Goal: Task Accomplishment & Management: Complete application form

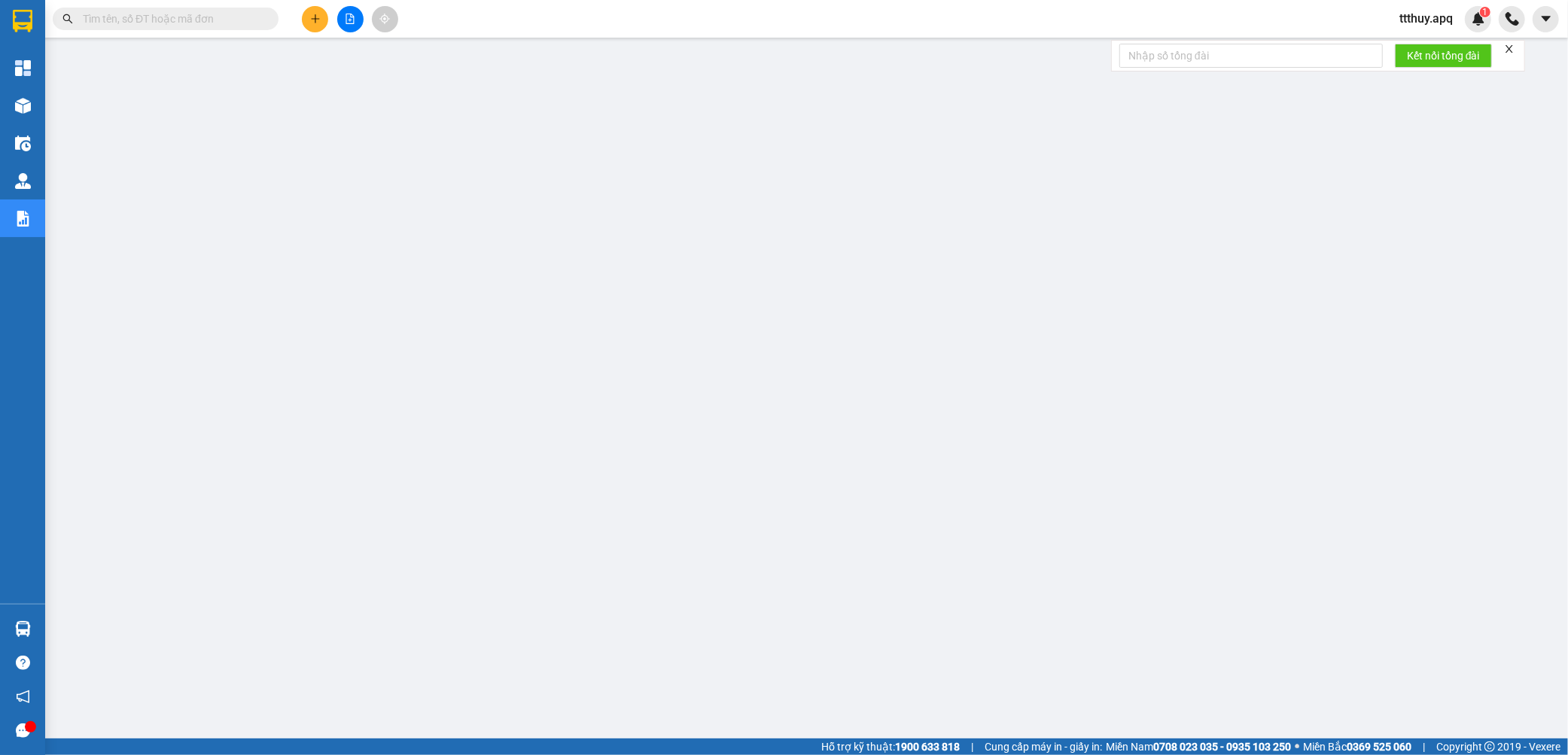
click at [139, 19] on input "text" at bounding box center [171, 19] width 178 height 16
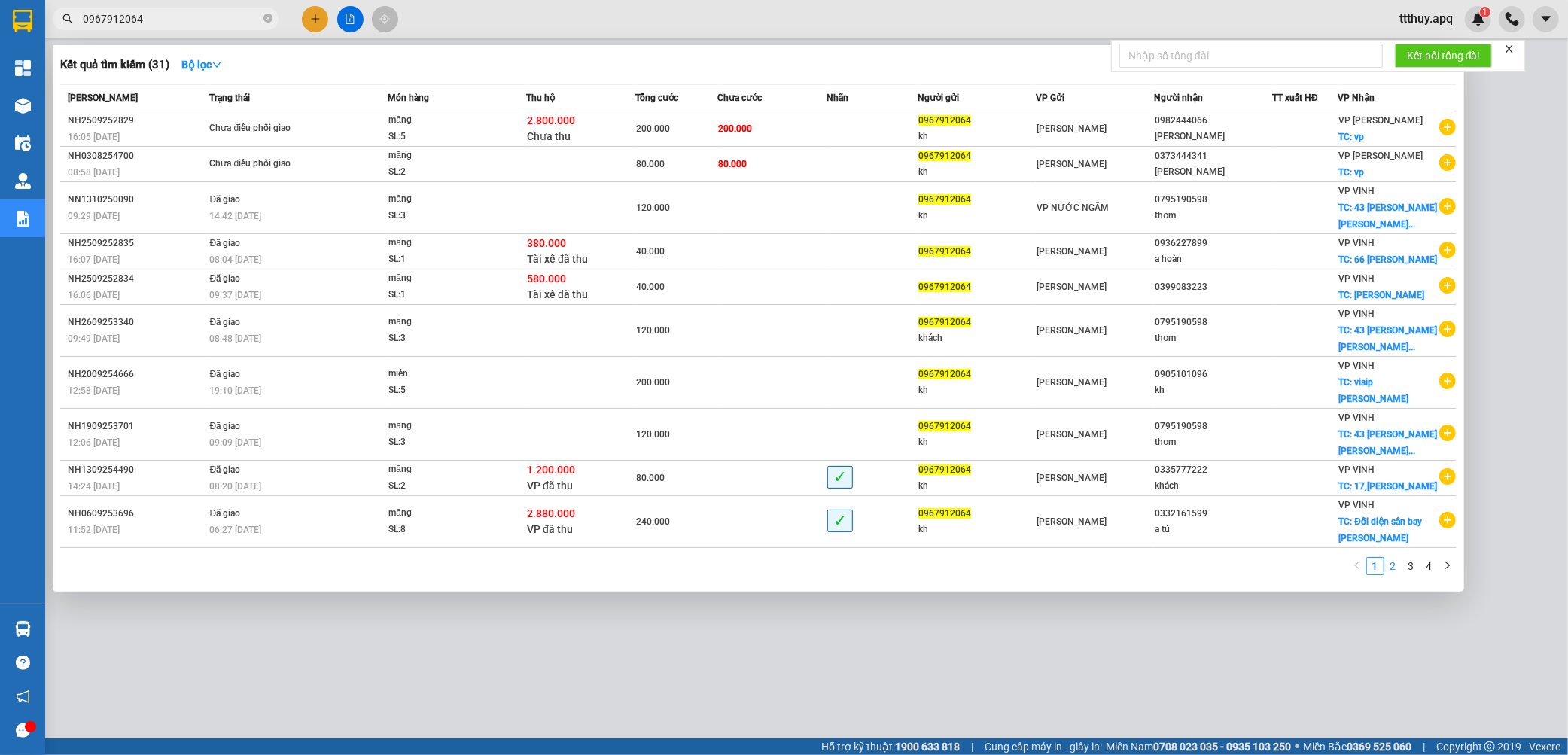
click at [1387, 571] on link "2" at bounding box center [1393, 565] width 16 height 16
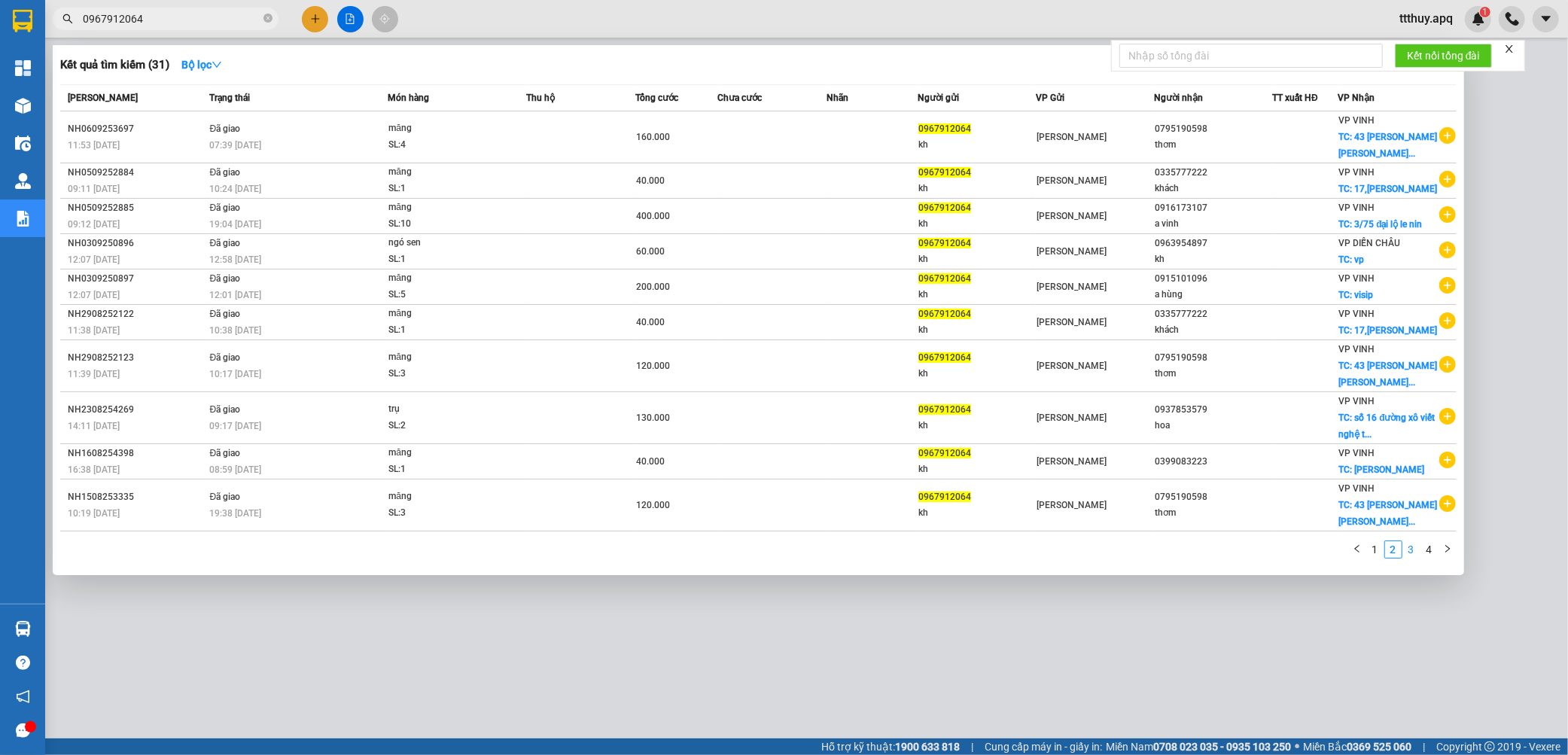
click at [1411, 551] on link "3" at bounding box center [1411, 549] width 16 height 16
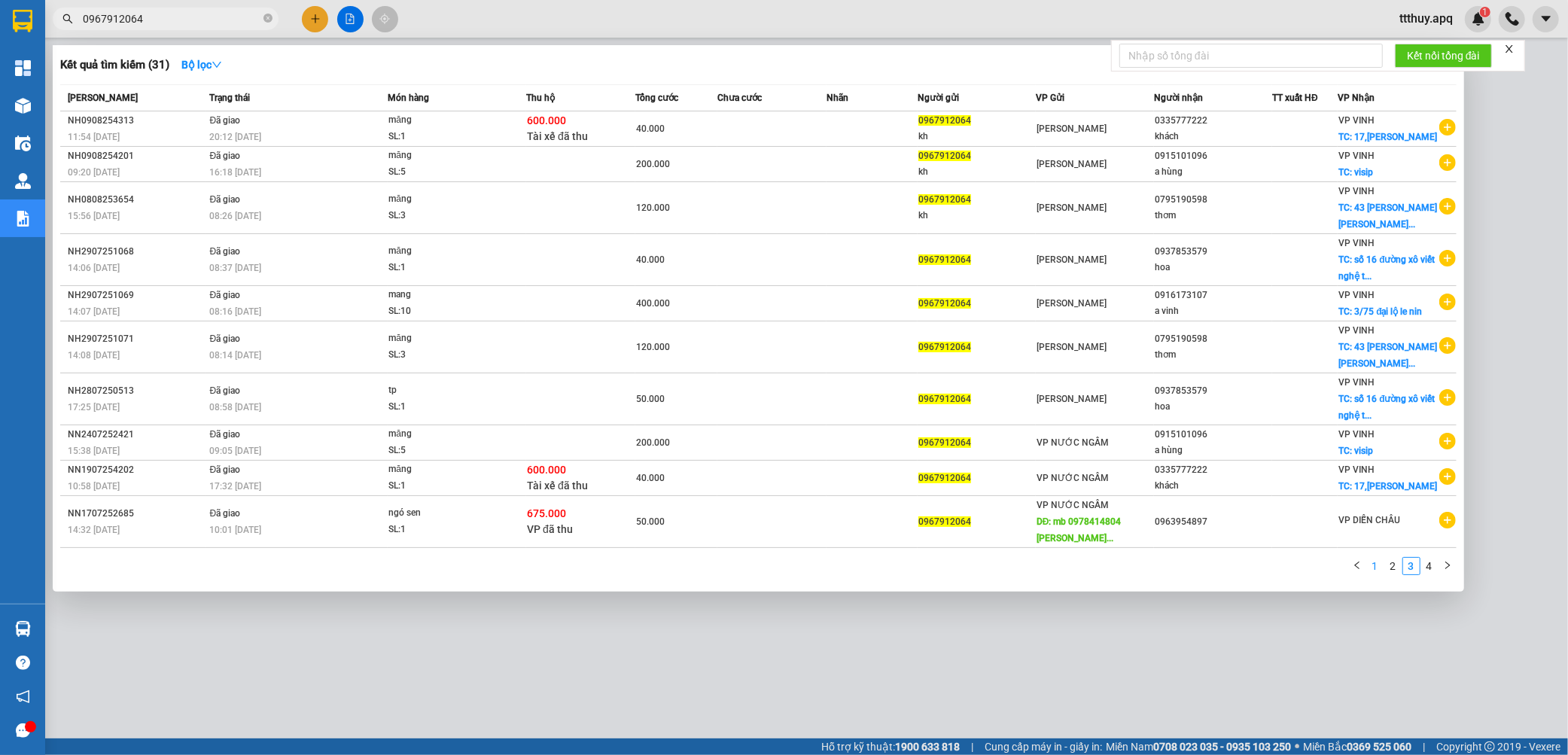
click at [1376, 565] on link "1" at bounding box center [1375, 565] width 16 height 16
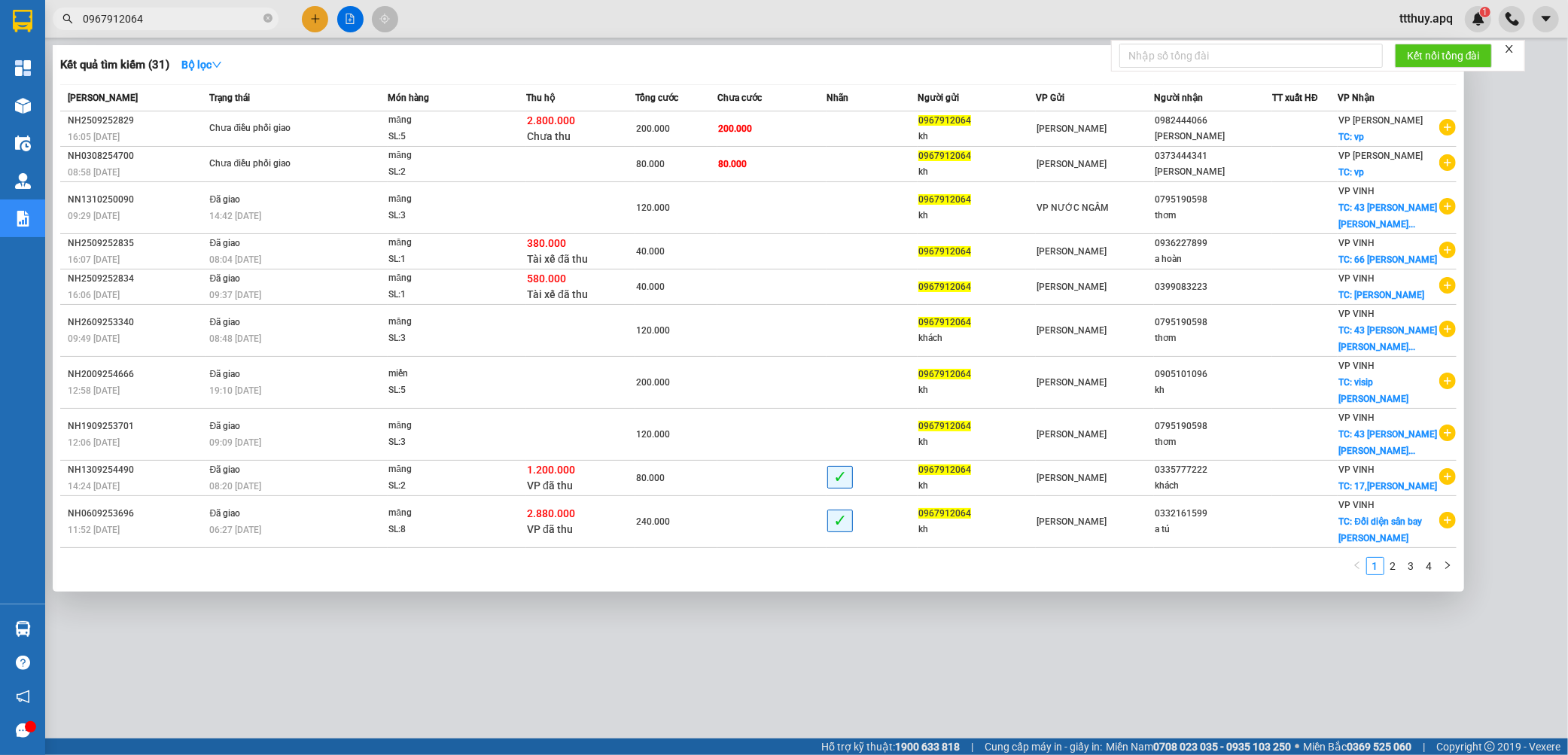
click at [161, 19] on input "0967912064" at bounding box center [171, 19] width 178 height 16
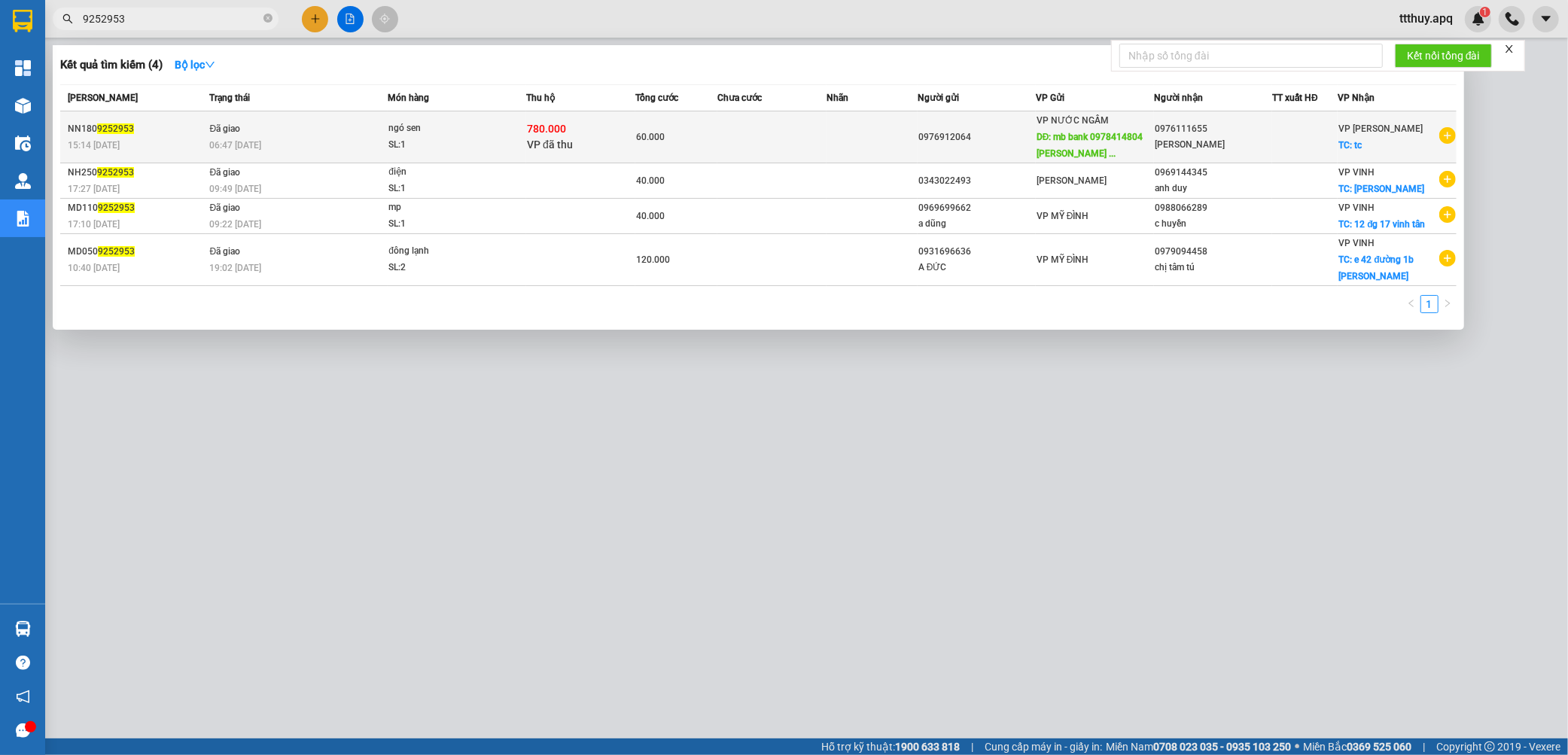
type input "9252953"
click at [502, 139] on span "ngó sen SL: 1" at bounding box center [457, 136] width 137 height 33
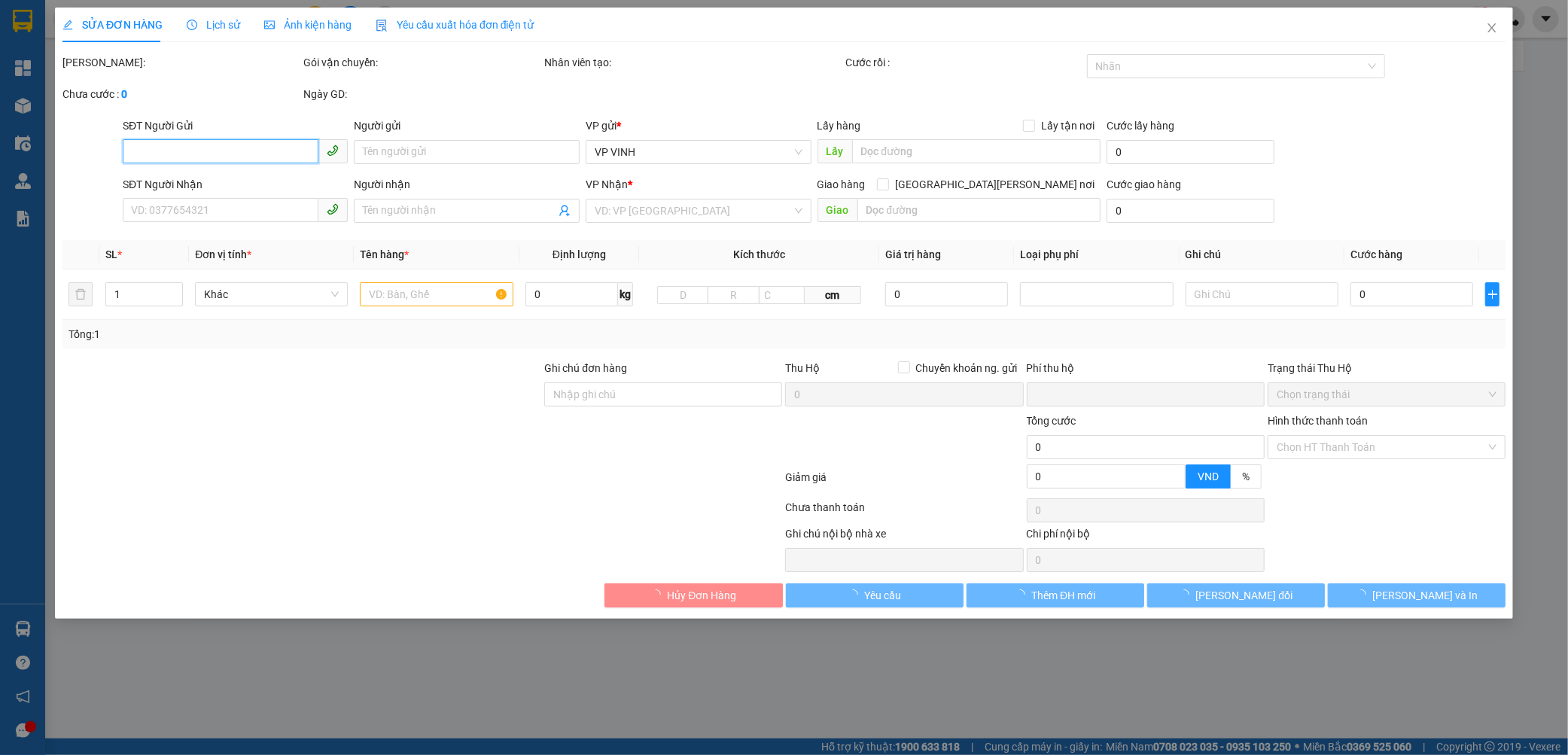
type input "0976912064"
type input "mb bank 0978414804 [PERSON_NAME]"
type input "0976111655"
type input "[PERSON_NAME]"
checkbox input "true"
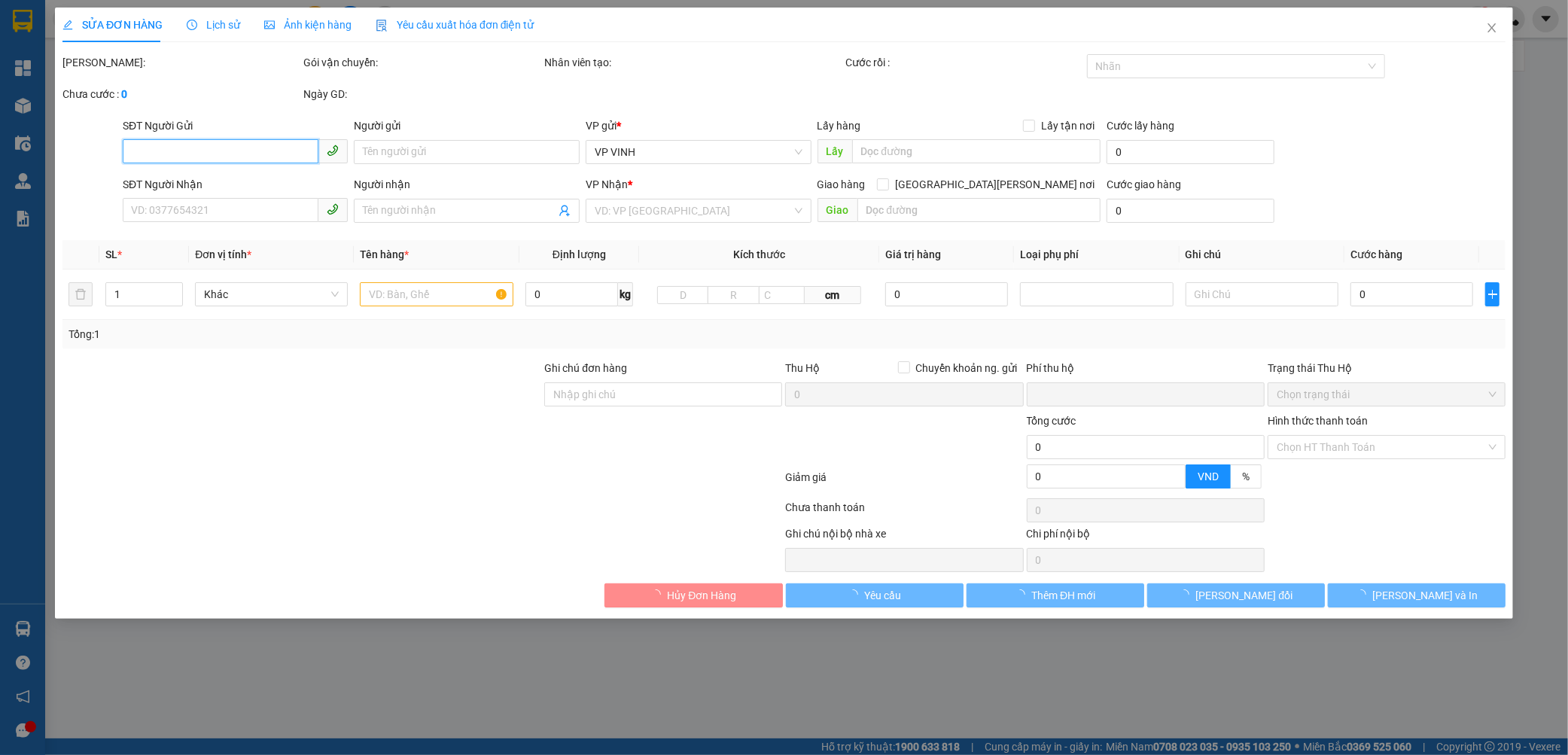
type input "tc"
type input "780.000"
type input "15.000"
type input "60.000"
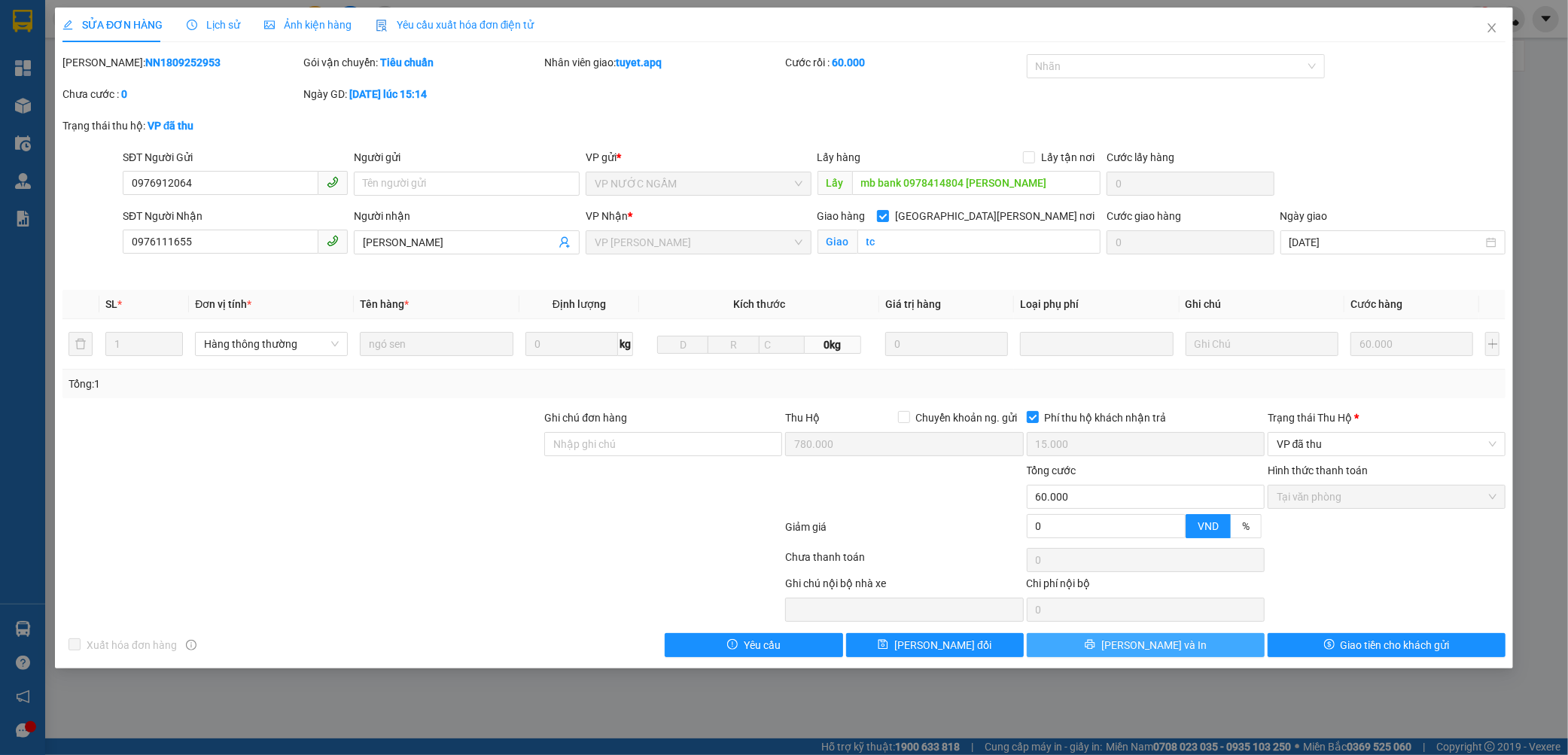
click at [1232, 650] on button "[PERSON_NAME] và In" at bounding box center [1145, 644] width 238 height 24
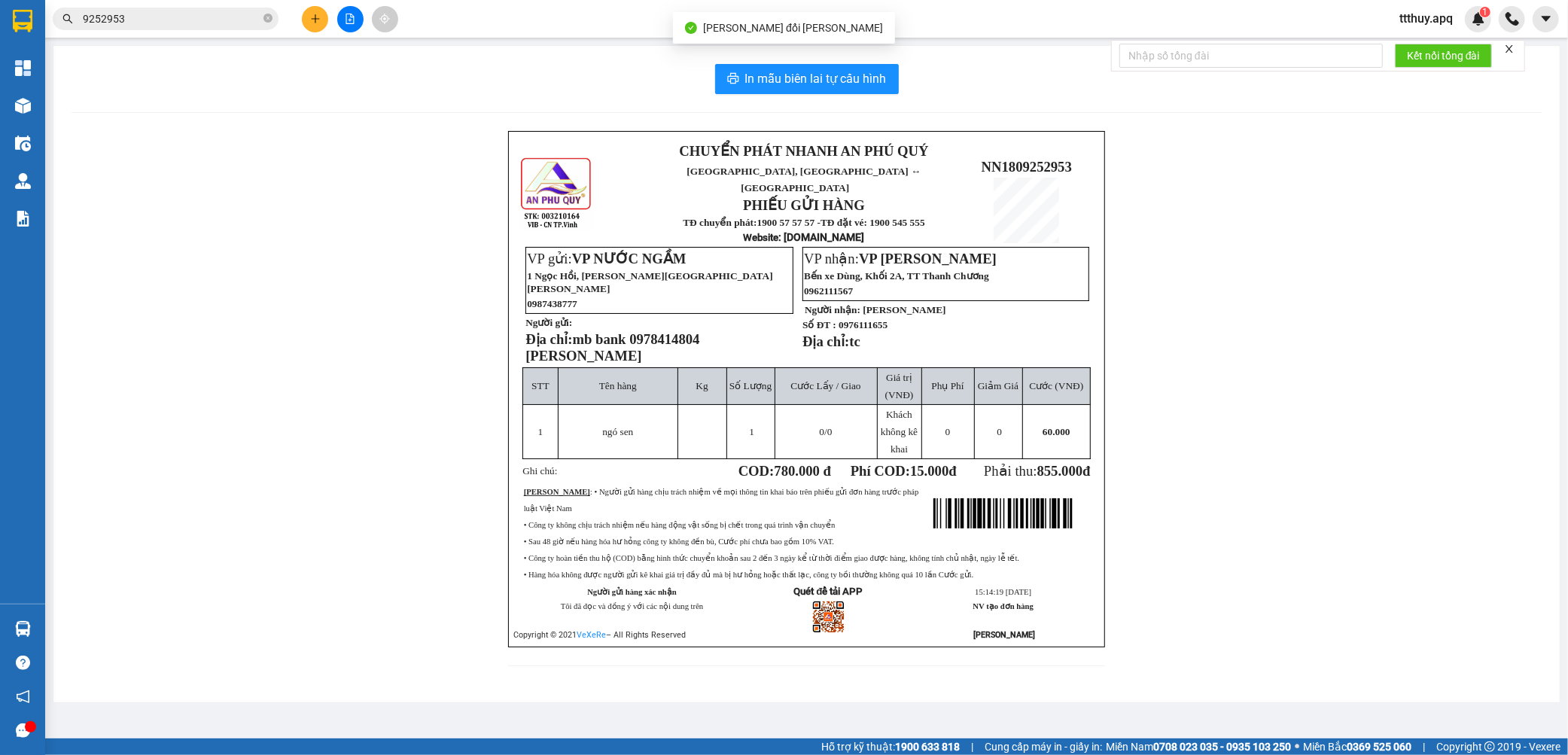
click at [672, 331] on span "mb bank 0978414804 [PERSON_NAME]" at bounding box center [613, 347] width 174 height 33
click at [681, 331] on span "mb bank 0978414804 [PERSON_NAME]" at bounding box center [613, 347] width 174 height 33
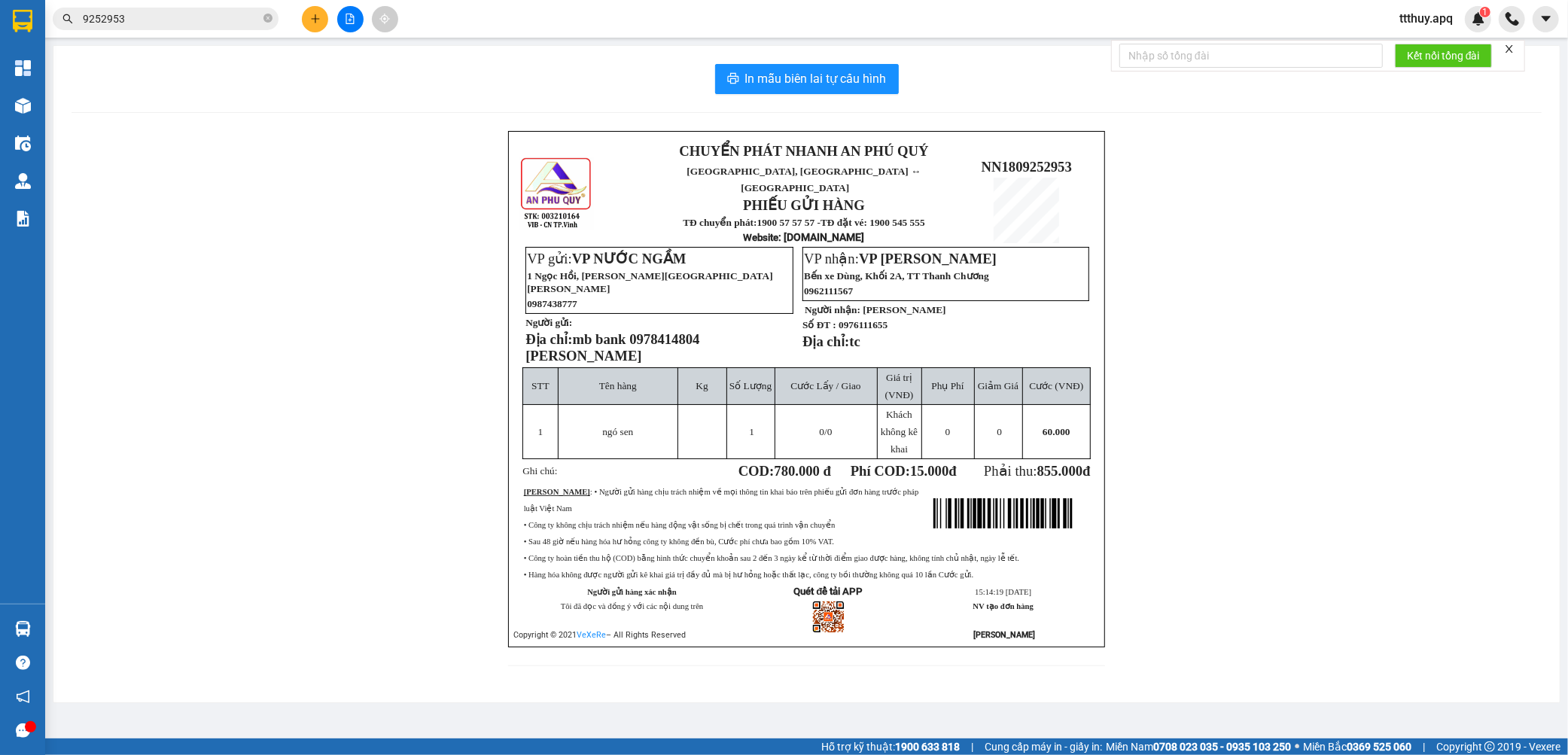
click at [681, 331] on span "mb bank 0978414804 [PERSON_NAME]" at bounding box center [613, 347] width 174 height 33
click at [699, 331] on span "mb bank 0978414804 [PERSON_NAME]" at bounding box center [613, 347] width 174 height 33
click at [681, 331] on span "mb bank 0978414804 [PERSON_NAME]" at bounding box center [613, 347] width 174 height 33
